Goal: Transaction & Acquisition: Purchase product/service

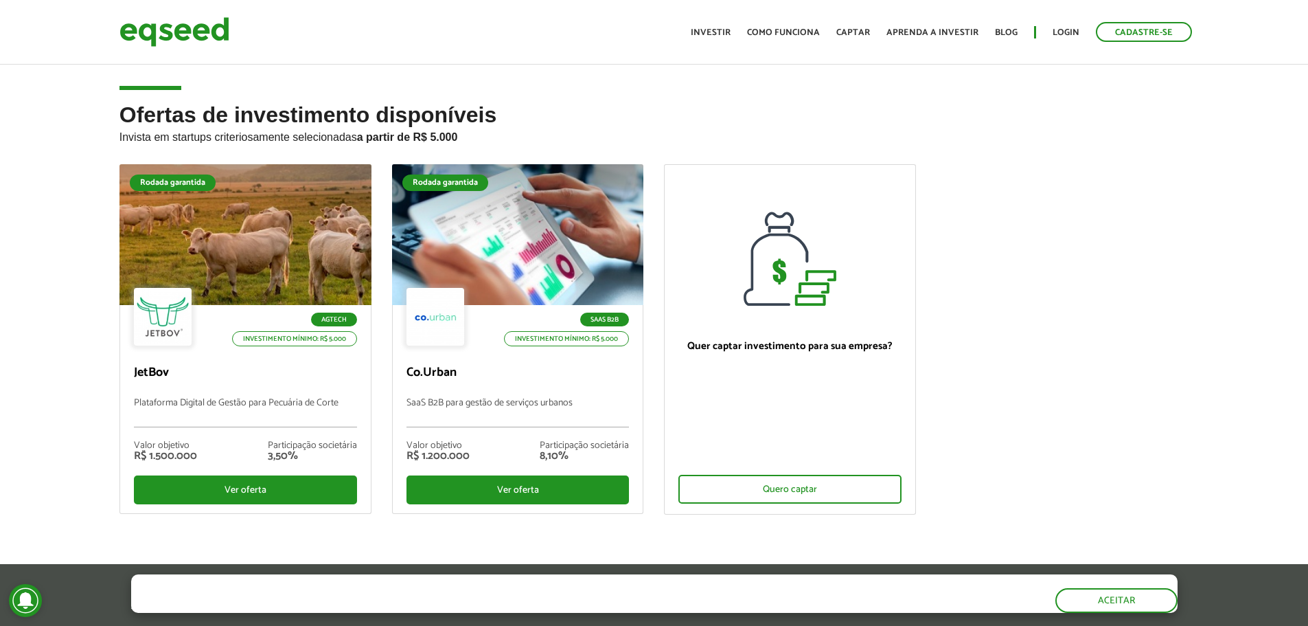
click at [91, 407] on div "Ofertas de investimento disponíveis Invista em startups criteriosamente selecio…" at bounding box center [654, 352] width 1308 height 499
click at [263, 117] on h2 "Ofertas de investimento disponíveis Invista em startups criteriosamente selecio…" at bounding box center [654, 133] width 1070 height 61
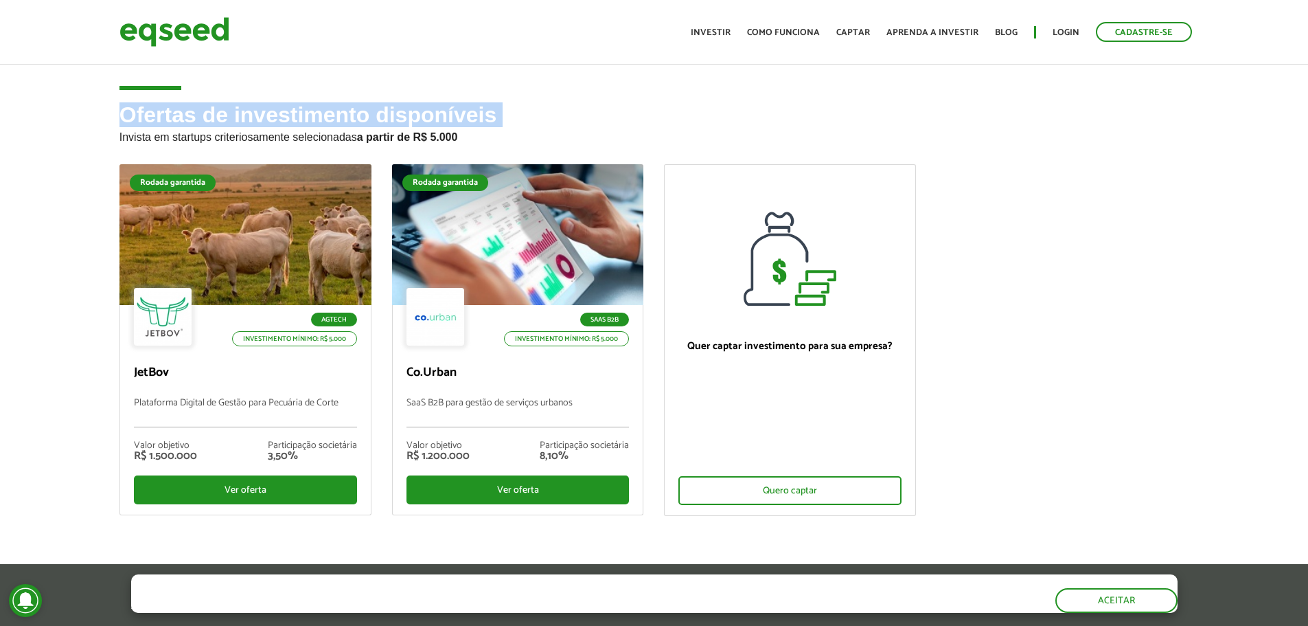
click at [263, 117] on h2 "Ofertas de investimento disponíveis Invista em startups criteriosamente selecio…" at bounding box center [654, 133] width 1070 height 61
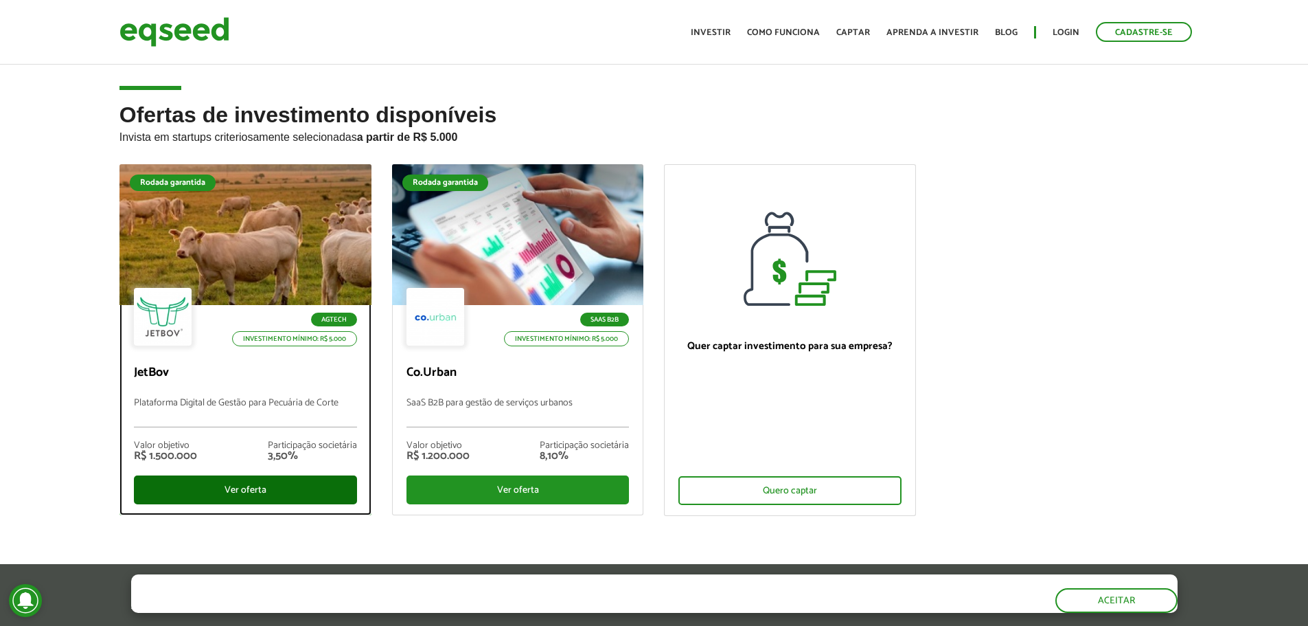
click at [293, 497] on div "Ver oferta" at bounding box center [245, 489] width 223 height 29
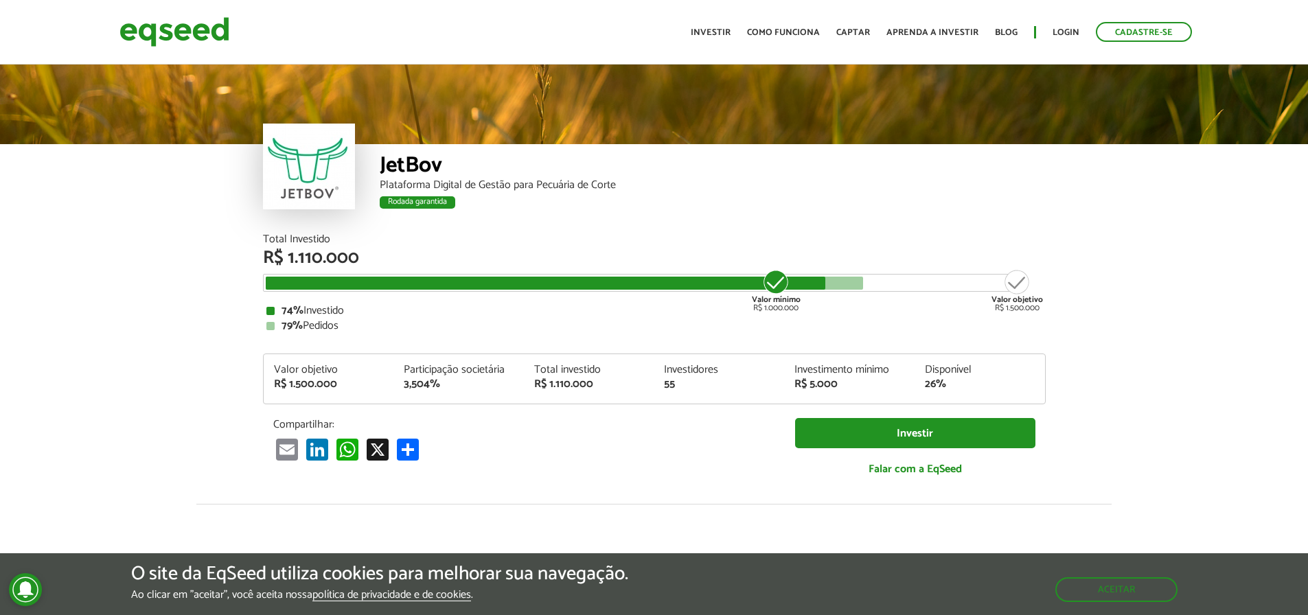
scroll to position [1570, 0]
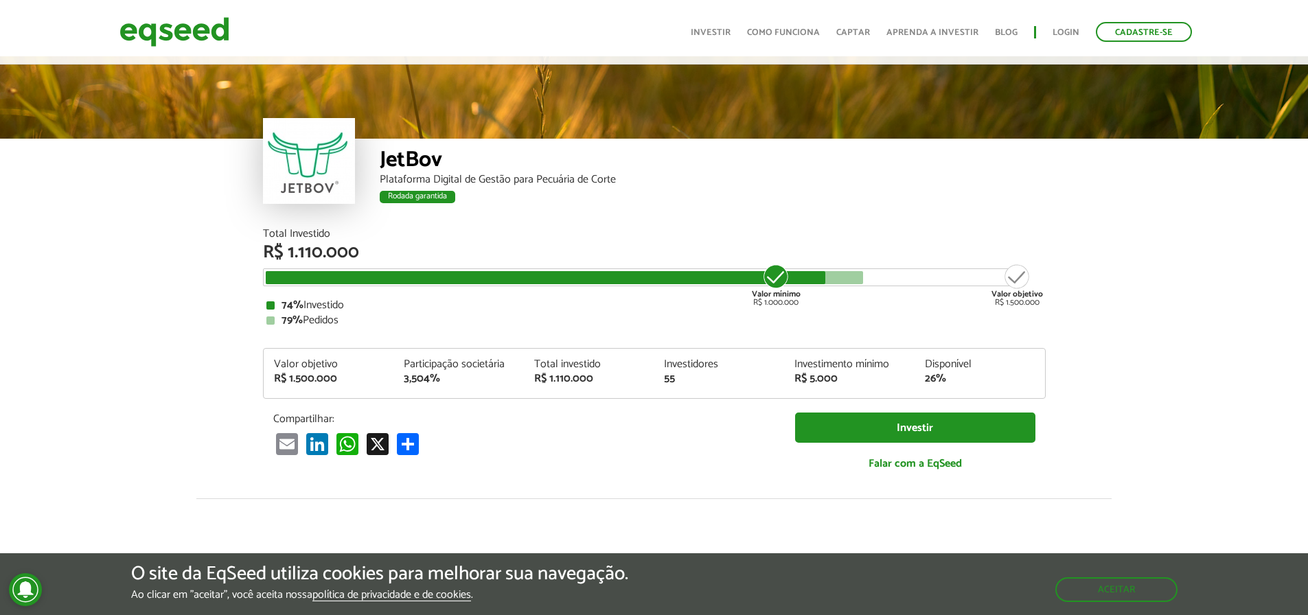
scroll to position [0, 0]
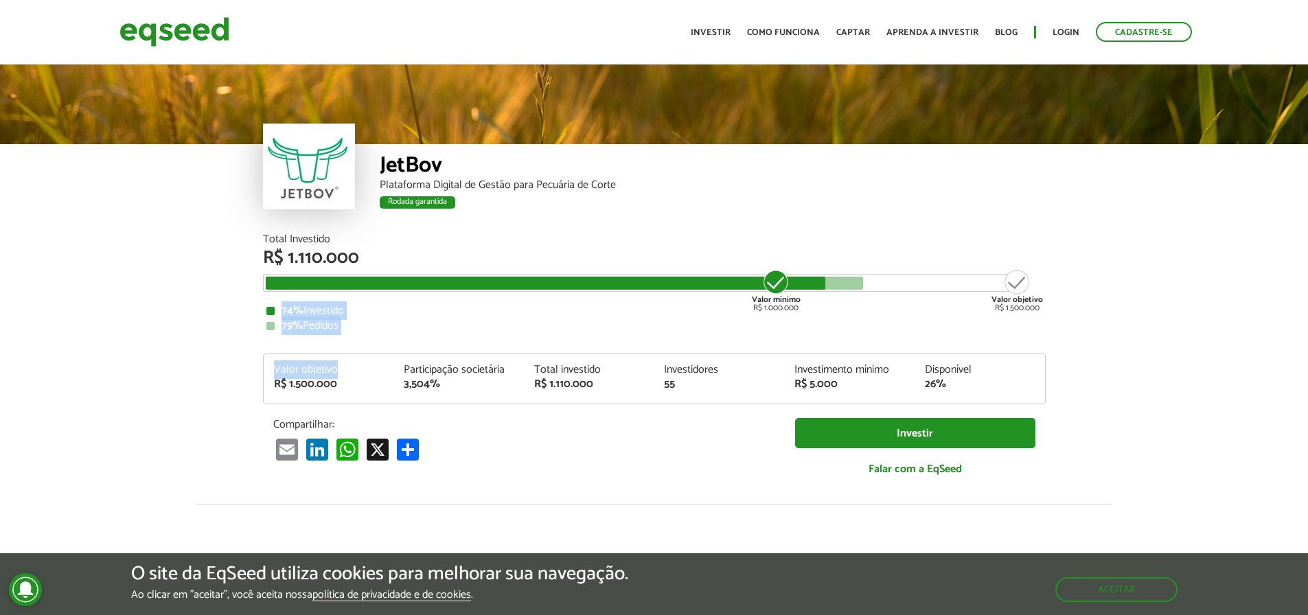
drag, startPoint x: 282, startPoint y: 308, endPoint x: 368, endPoint y: 332, distance: 89.1
click at [368, 332] on div "Total Investido R$ 1.110.000 Valor mínimo R$ 1.000.000 Valor objetivo R$ 1.500.…" at bounding box center [654, 362] width 783 height 257
click at [365, 354] on div "Valor objetivo R$ 1.500.000 Participação societária 3,504% Total investido R$ 1…" at bounding box center [654, 379] width 783 height 51
drag, startPoint x: 265, startPoint y: 367, endPoint x: 500, endPoint y: 358, distance: 235.1
click at [500, 358] on div "Valor objetivo R$ 1.500.000 Participação societária 3,504% Total investido R$ 1…" at bounding box center [654, 379] width 783 height 51
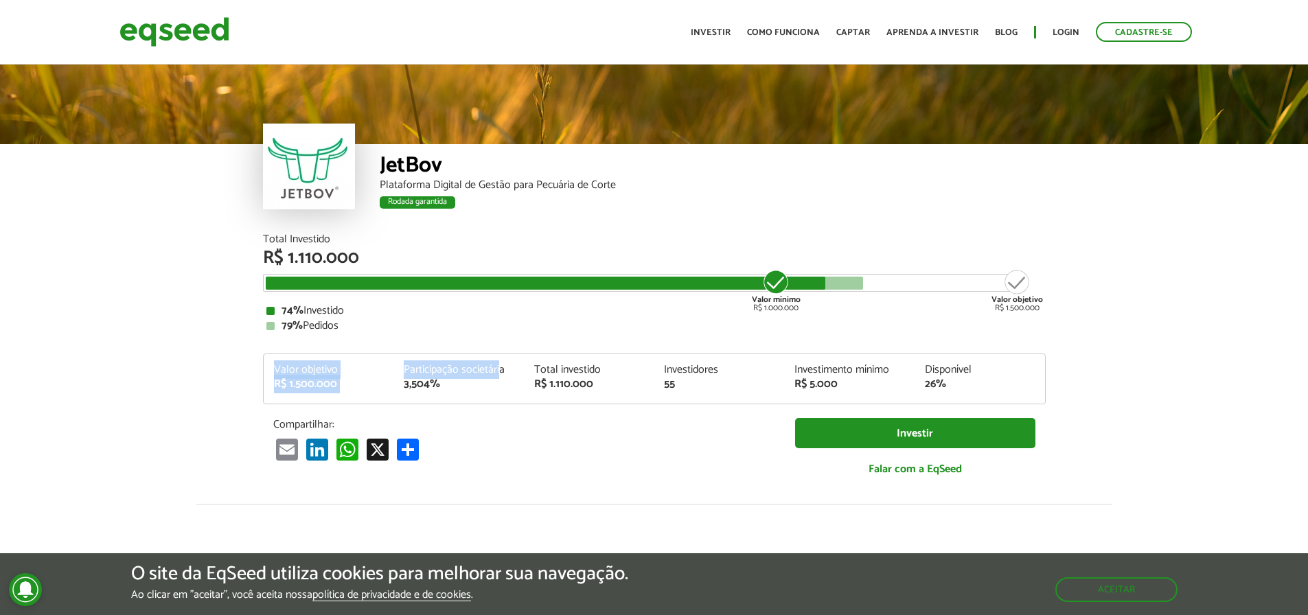
click at [500, 358] on div "Valor objetivo R$ 1.500.000 Participação societária 3,504% Total investido R$ 1…" at bounding box center [654, 379] width 783 height 51
click at [557, 365] on div "Total investido" at bounding box center [589, 370] width 110 height 11
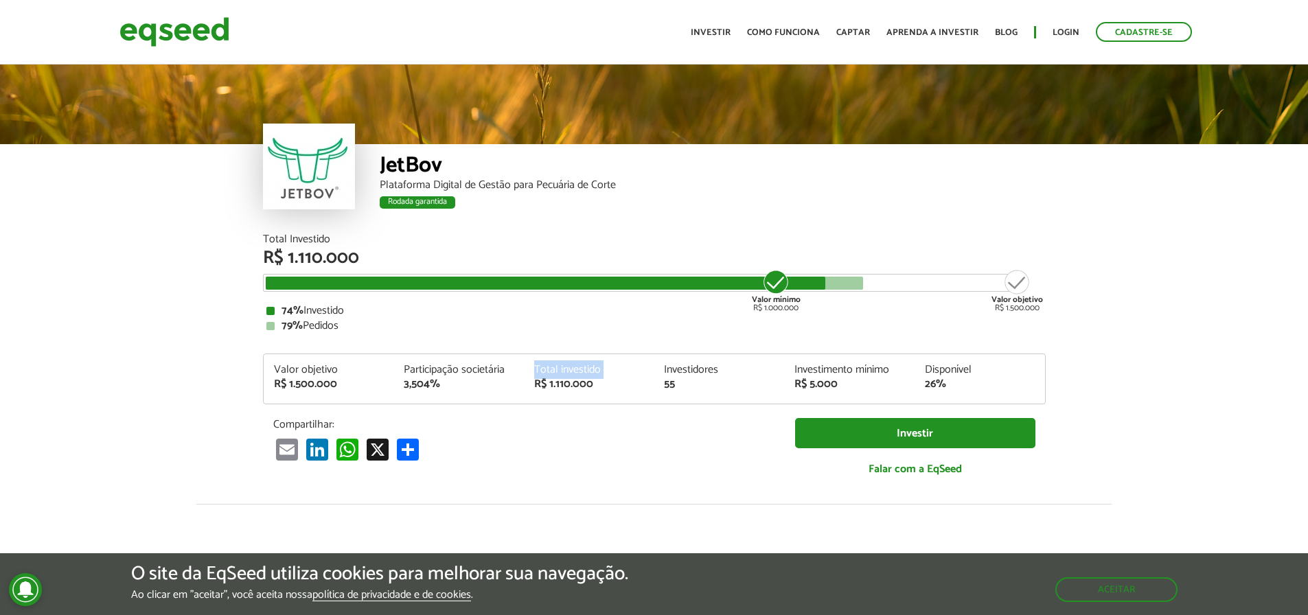
click at [557, 365] on div "Total investido" at bounding box center [589, 370] width 110 height 11
click at [696, 357] on div "Valor objetivo R$ 1.500.000 Participação societária 3,504% Total investido R$ 1…" at bounding box center [654, 379] width 783 height 51
click at [418, 203] on div "Rodada garantida" at bounding box center [418, 202] width 76 height 12
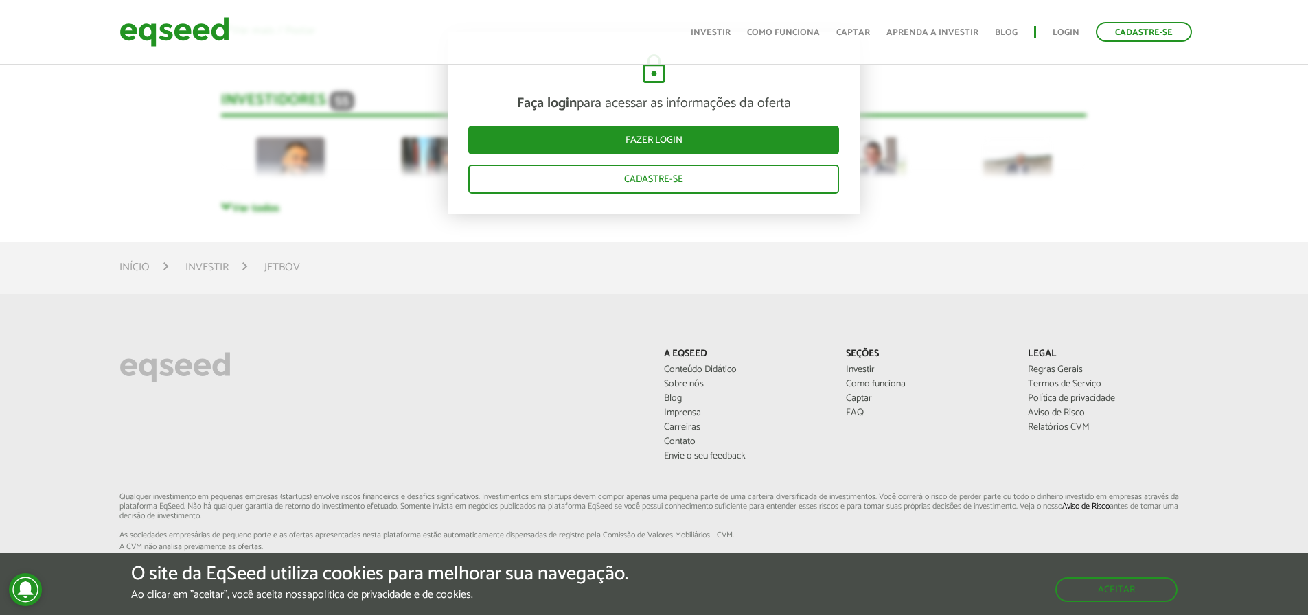
scroll to position [3915, 0]
